Goal: Transaction & Acquisition: Purchase product/service

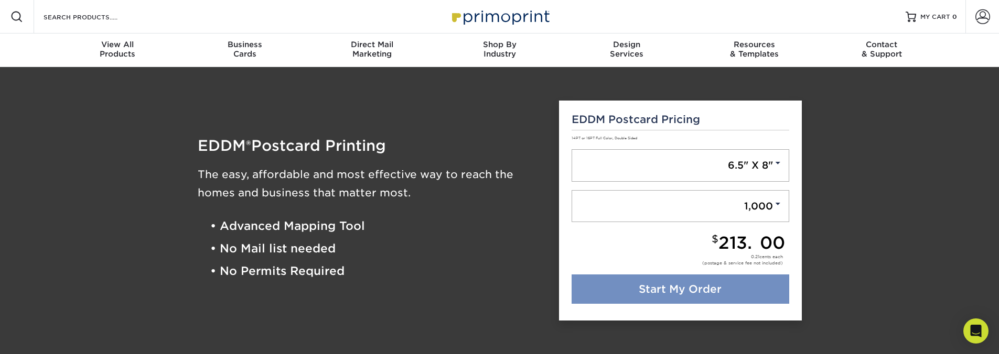
click at [701, 294] on link "Start My Order" at bounding box center [681, 289] width 218 height 29
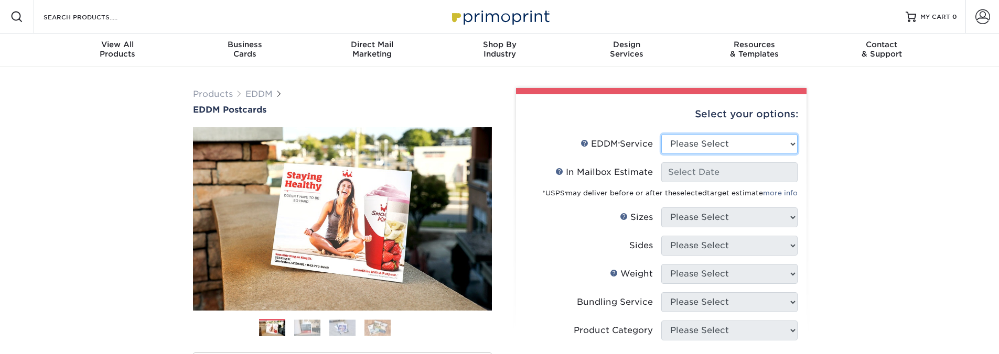
select select "full_service"
click at [661, 134] on select "Please Select Full Service Print Only" at bounding box center [729, 144] width 136 height 20
select select "-1"
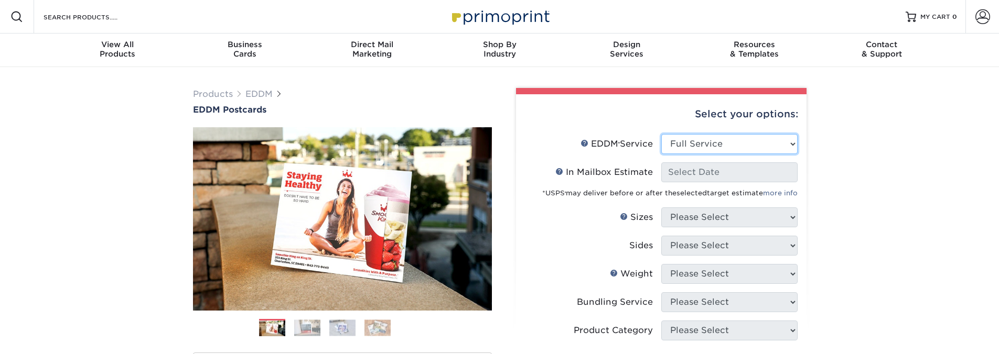
select select "-1"
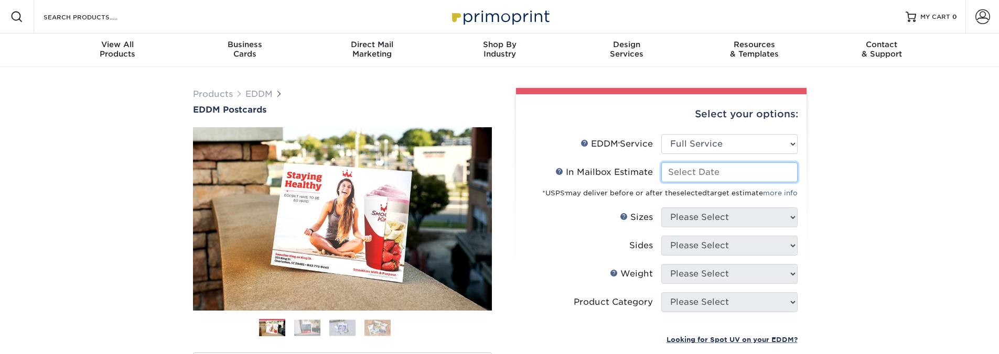
click at [705, 177] on input "In Mailbox Estimate Help In Mailbox Estimate" at bounding box center [729, 173] width 136 height 20
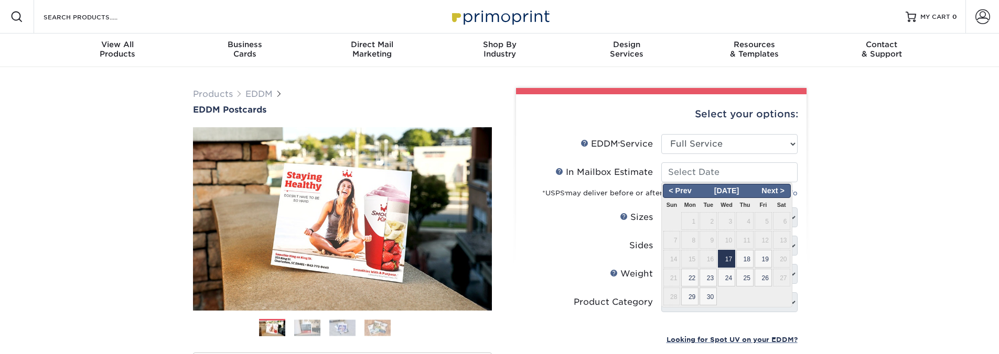
click at [727, 257] on span "17" at bounding box center [726, 259] width 17 height 18
type input "2025-09-17"
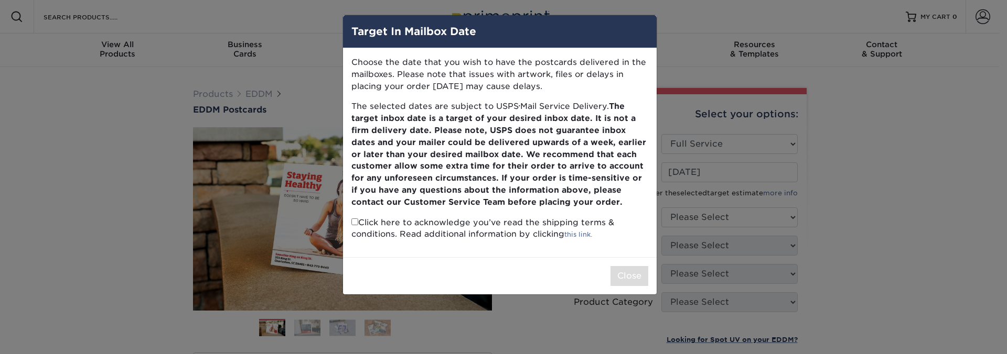
click at [354, 220] on input "checkbox" at bounding box center [354, 222] width 7 height 7
checkbox input "true"
click at [614, 277] on button "Close" at bounding box center [629, 276] width 38 height 20
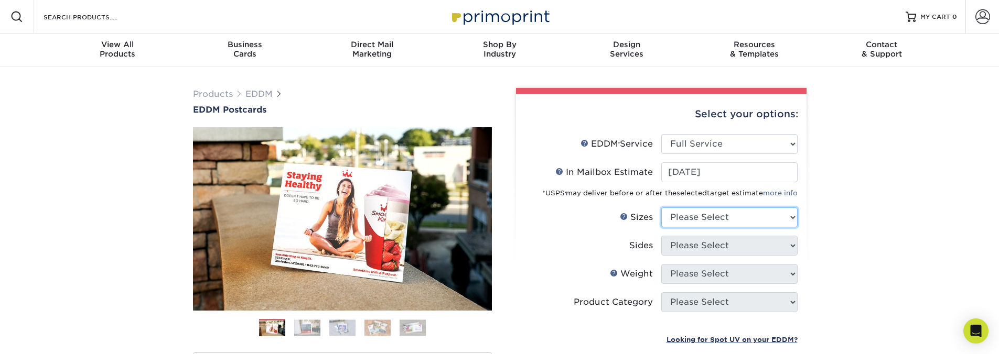
select select "6.50x8.00"
click at [661, 208] on select "Please Select 4.5" x 12" 6" x 12" 6.5" x 8" 6.5" x 9" 6.5" x 12" 7" x 8.5" 8" x…" at bounding box center [729, 218] width 136 height 20
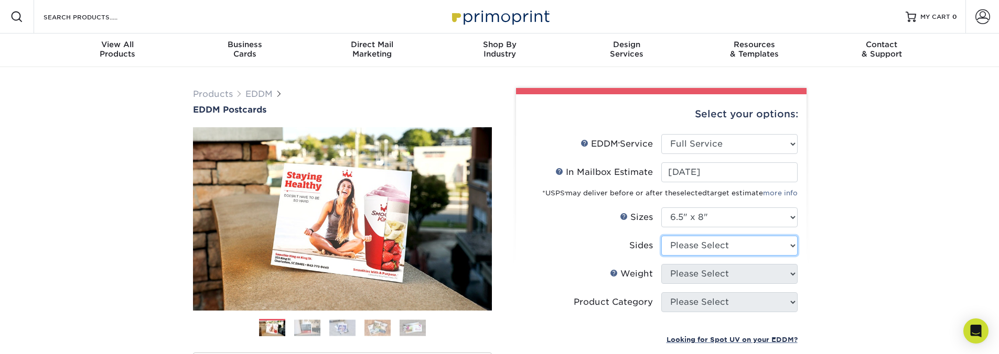
select select "13abbda7-1d64-4f25-8bb2-c179b224825d"
click at [661, 236] on select "Please Select Print Both Sides Print Front Only" at bounding box center [729, 246] width 136 height 20
select select "16PT"
click at [661, 264] on select "Please Select 16PT 14PT" at bounding box center [729, 274] width 136 height 20
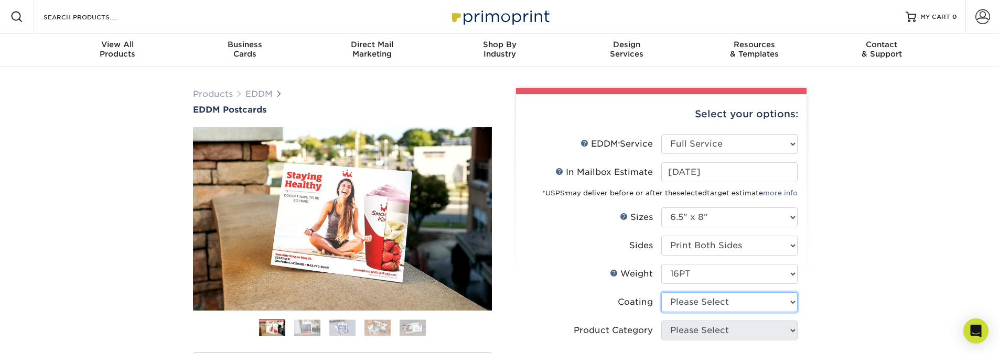
select select "121bb7b5-3b4d-429f-bd8d-bbf80e953313"
click at [661, 293] on select at bounding box center [729, 303] width 136 height 20
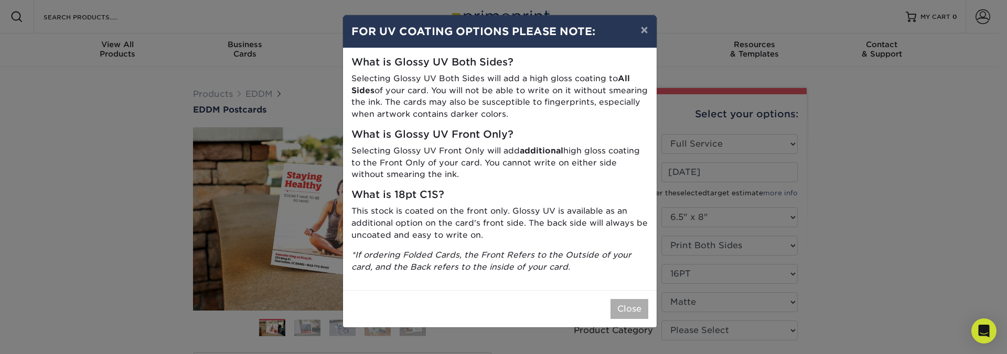
drag, startPoint x: 607, startPoint y: 309, endPoint x: 617, endPoint y: 307, distance: 9.6
click at [609, 309] on div "Close" at bounding box center [500, 308] width 314 height 37
click at [623, 307] on button "Close" at bounding box center [629, 309] width 38 height 20
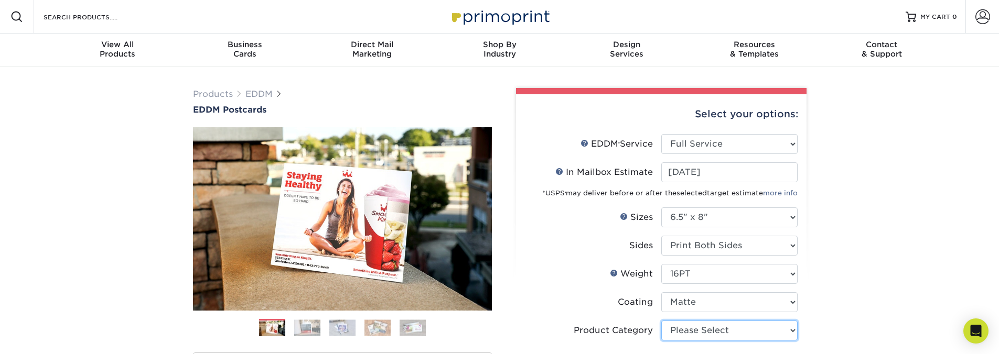
select select "9b7272e0-d6c8-4c3c-8e97-d3a1bcdab858"
click at [661, 321] on select "Please Select Postcards" at bounding box center [729, 331] width 136 height 20
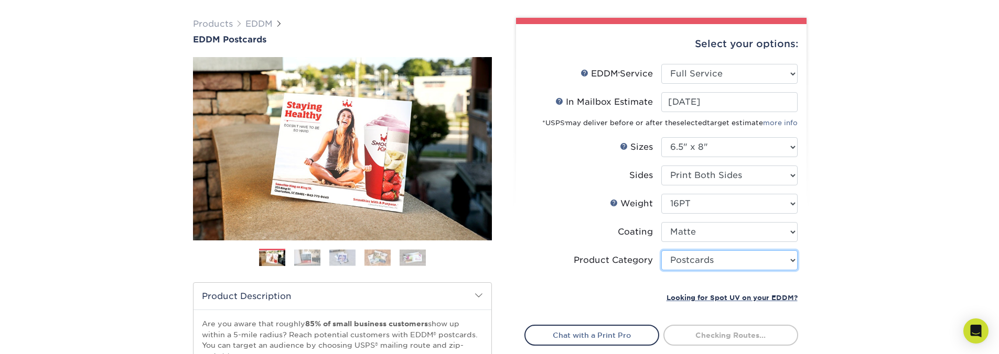
scroll to position [126, 0]
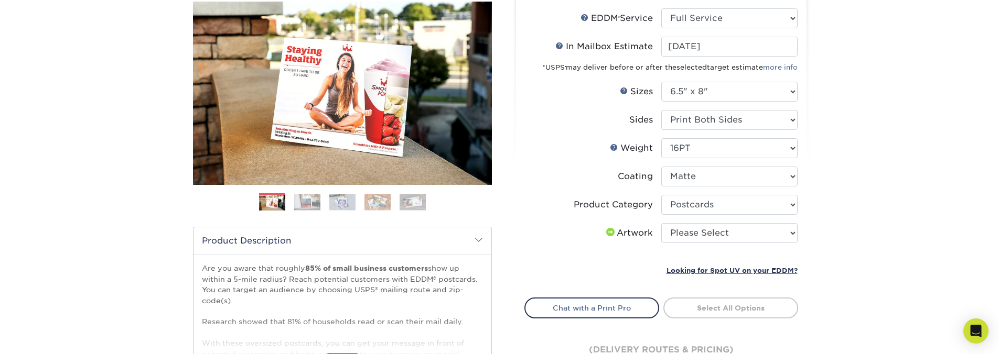
click at [692, 249] on li "Artwork Please Select I will upload files I need a design - $150" at bounding box center [661, 237] width 273 height 28
select select "upload"
click at [661, 223] on select "Please Select I will upload files I need a design - $150" at bounding box center [729, 233] width 136 height 20
click at [730, 305] on link "Select Routes" at bounding box center [730, 307] width 135 height 19
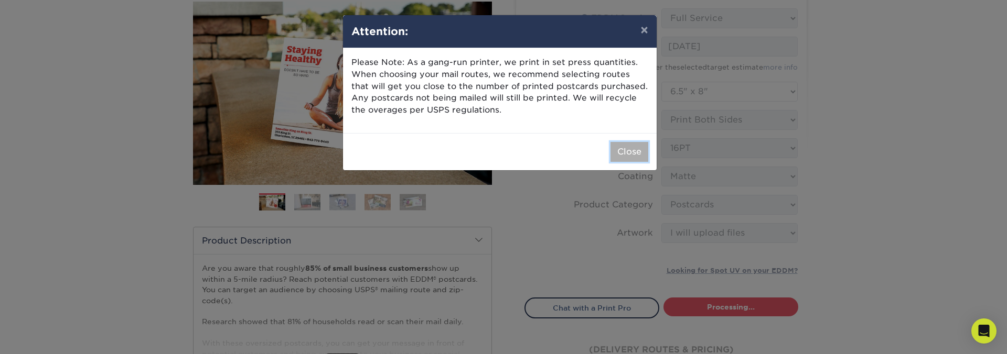
click at [623, 148] on button "Close" at bounding box center [629, 152] width 38 height 20
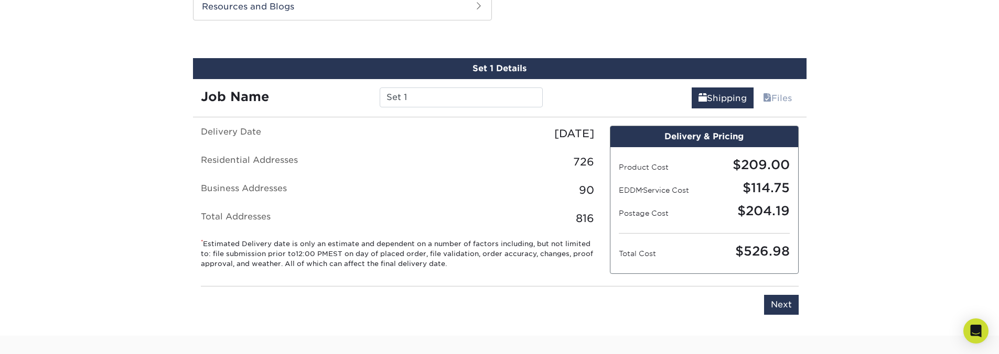
scroll to position [423, 0]
